Goal: Transaction & Acquisition: Purchase product/service

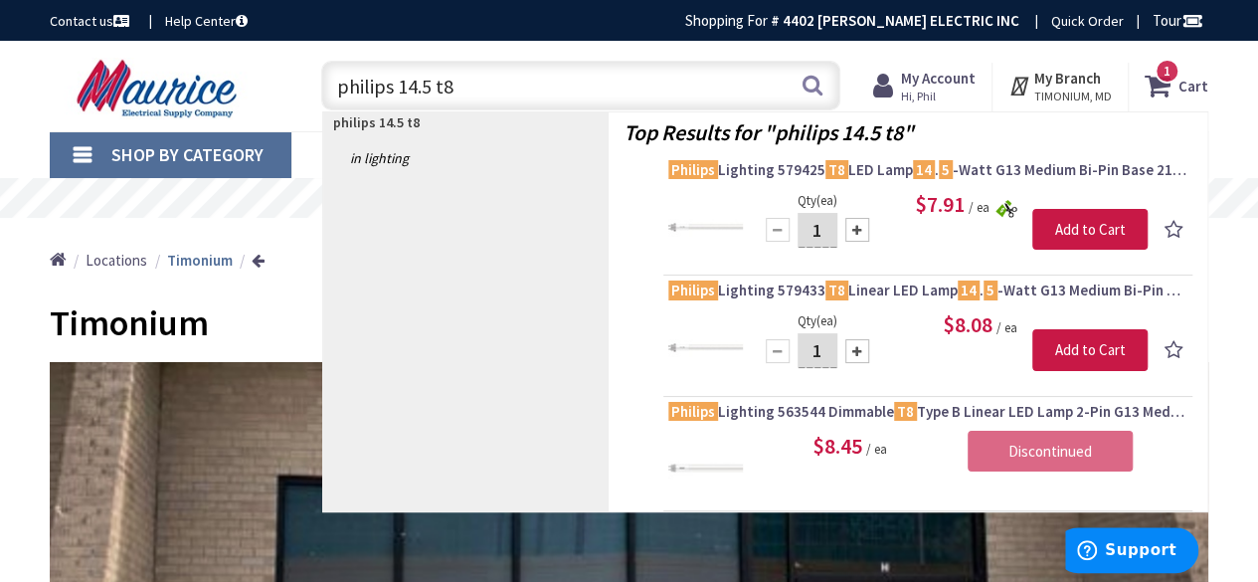
type input "philips 14.5 t8"
click at [887, 164] on span "Philips Lighting 579425 T8 LED Lamp 14 . 5 -Watt G13 Medium Bi-Pin Base 210-Lum…" at bounding box center [927, 170] width 519 height 20
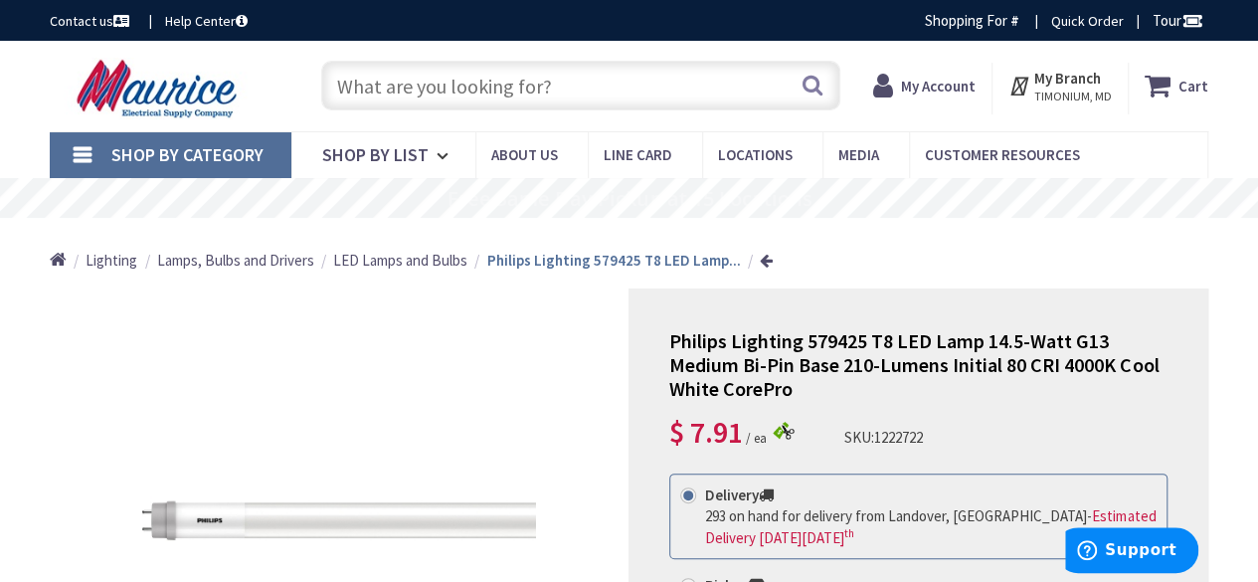
click at [933, 89] on strong "My Account" at bounding box center [938, 86] width 75 height 19
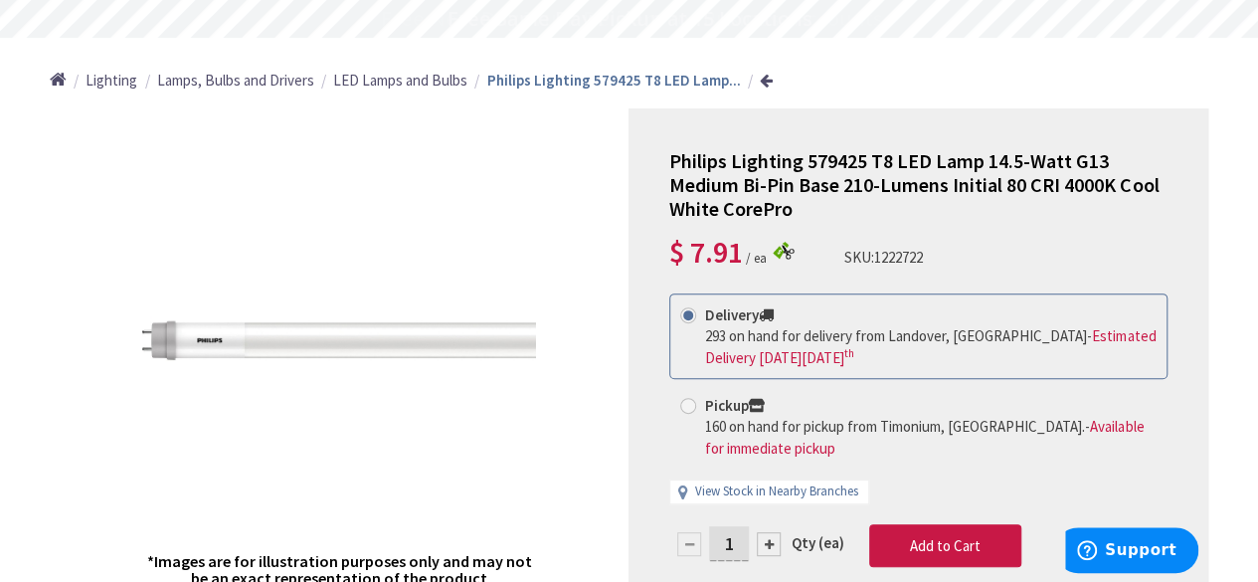
scroll to position [199, 0]
